Goal: Task Accomplishment & Management: Manage account settings

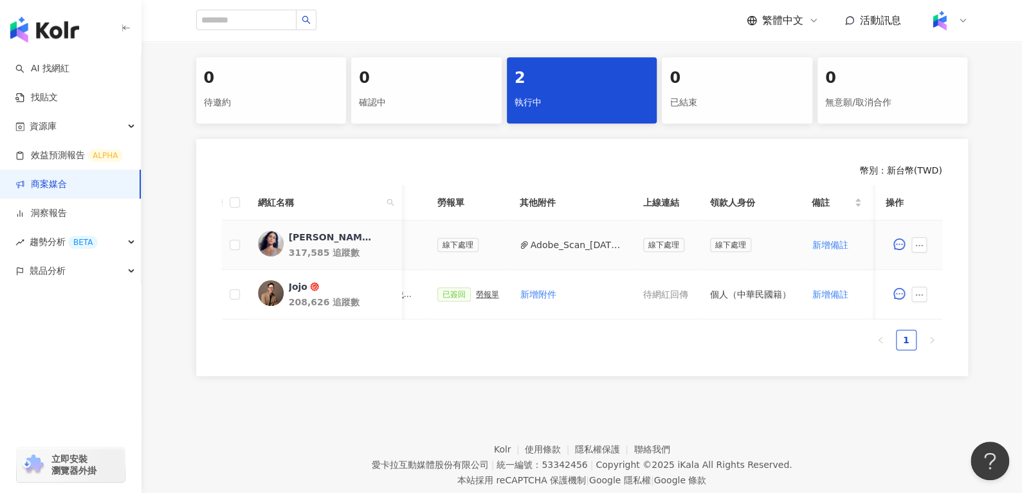
scroll to position [0, 477]
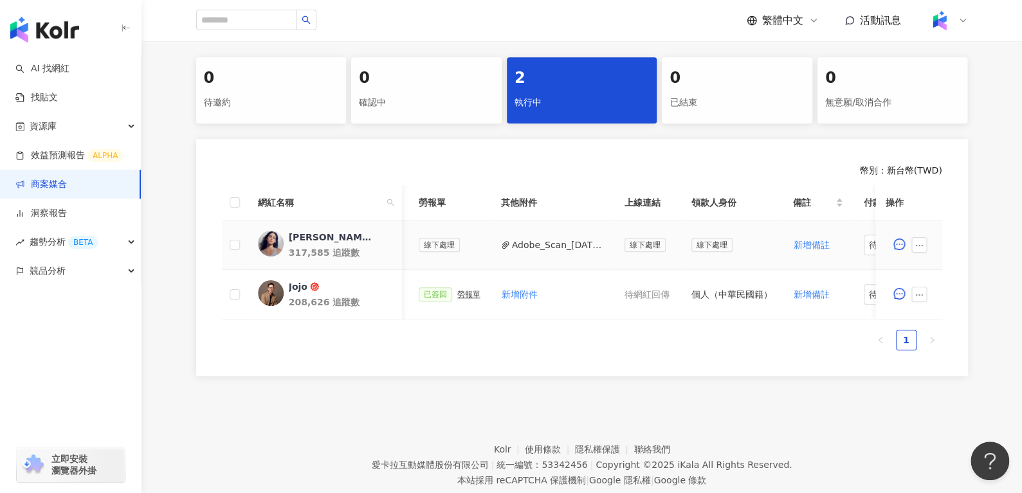
click at [537, 242] on button "Adobe_Scan_2025年8月22日__1__已合併__1_.pdf" at bounding box center [558, 245] width 92 height 14
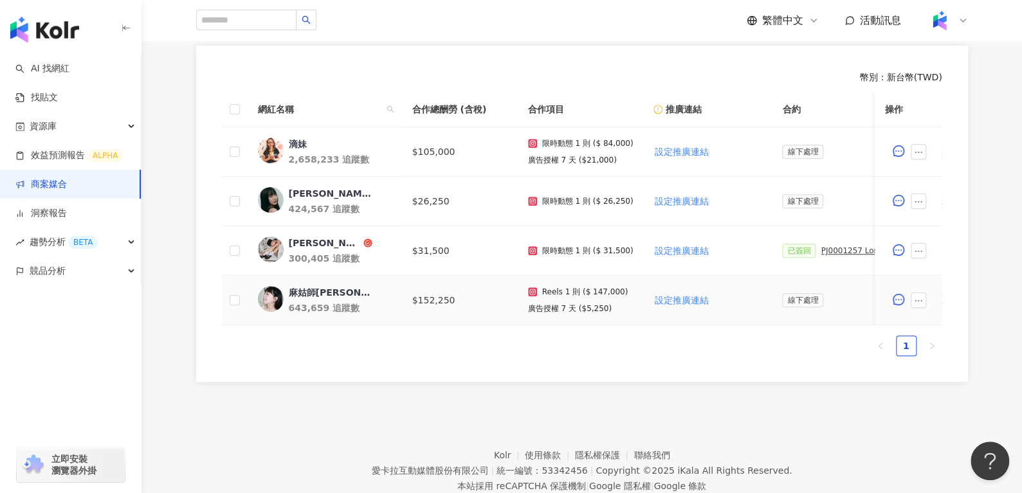
click at [302, 293] on div "麻姑師太" at bounding box center [331, 292] width 84 height 13
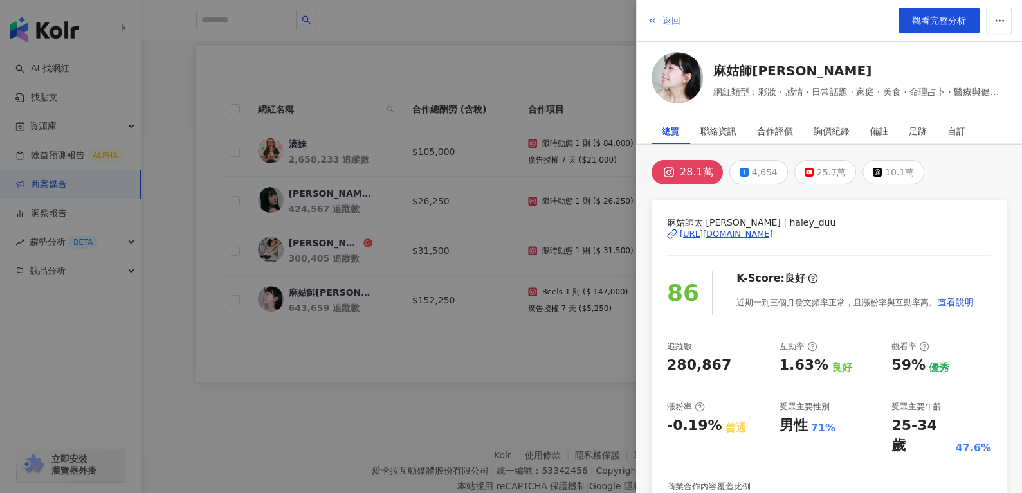
click at [671, 19] on span "返回" at bounding box center [671, 20] width 18 height 10
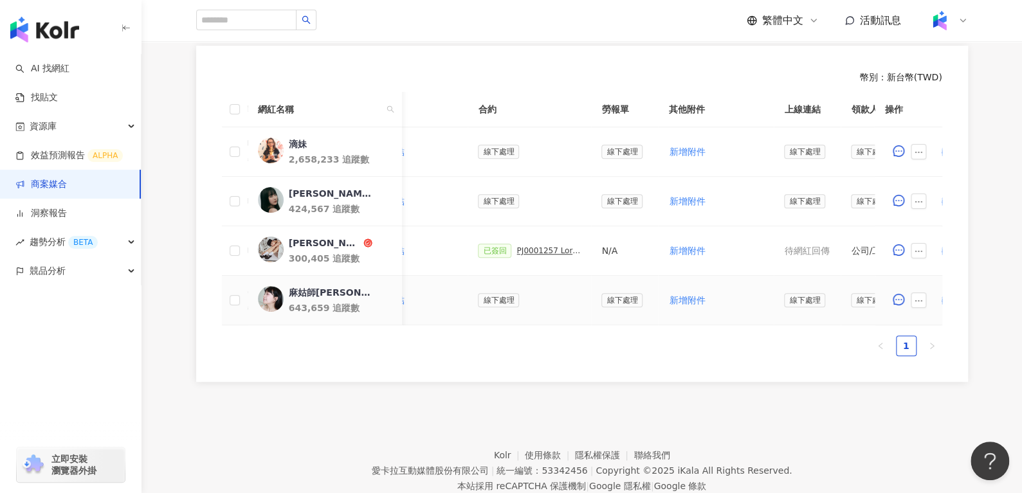
scroll to position [0, 529]
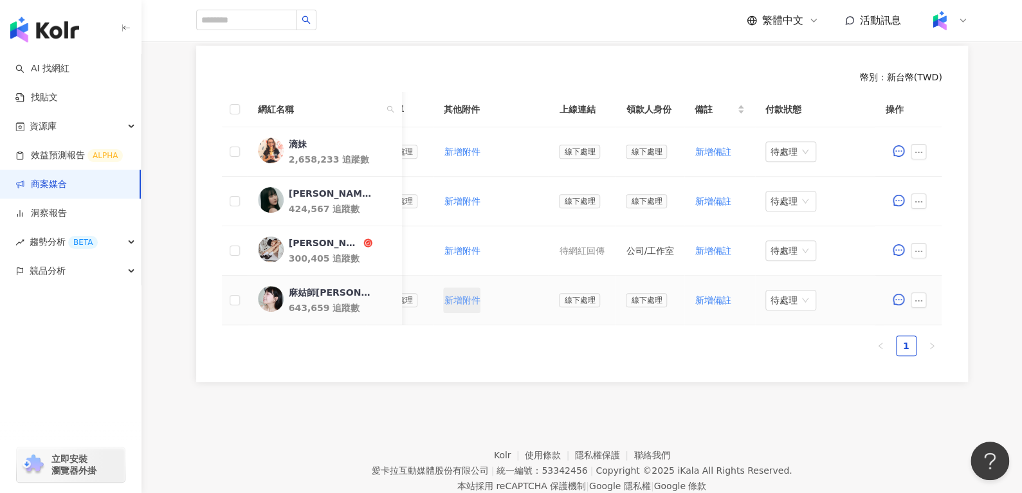
click at [464, 300] on span "新增附件" at bounding box center [462, 300] width 36 height 10
